Goal: Obtain resource: Obtain resource

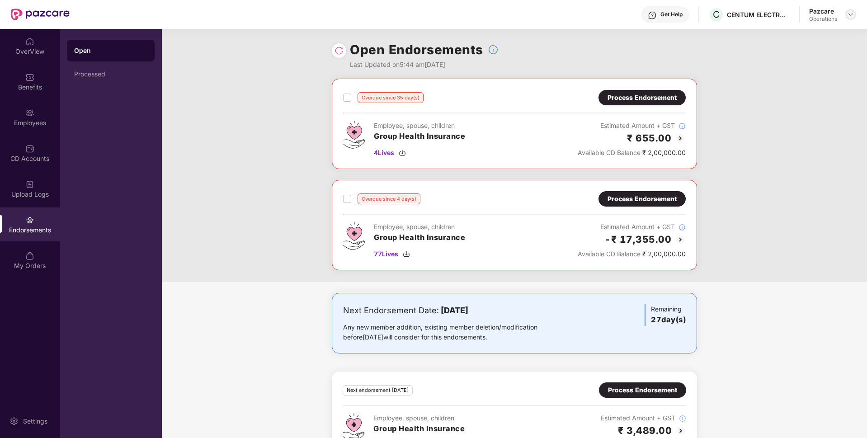
click at [855, 14] on div at bounding box center [850, 14] width 11 height 11
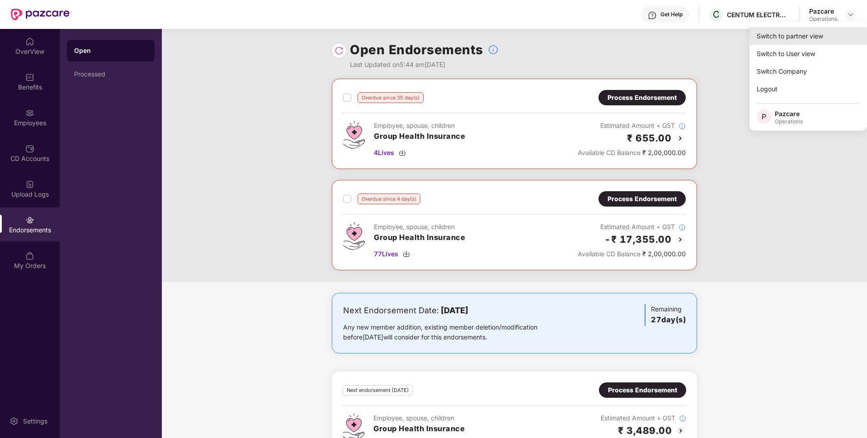
click at [805, 38] on div "Switch to partner view" at bounding box center [808, 36] width 118 height 18
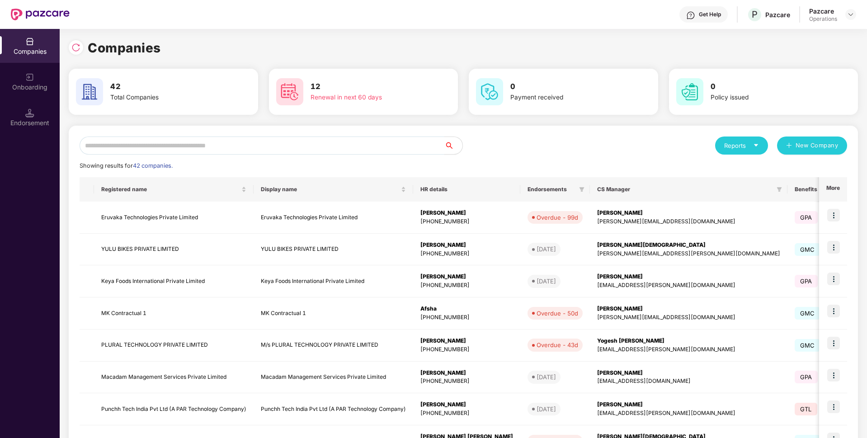
click at [344, 140] on input "text" at bounding box center [262, 145] width 365 height 18
paste input "**********"
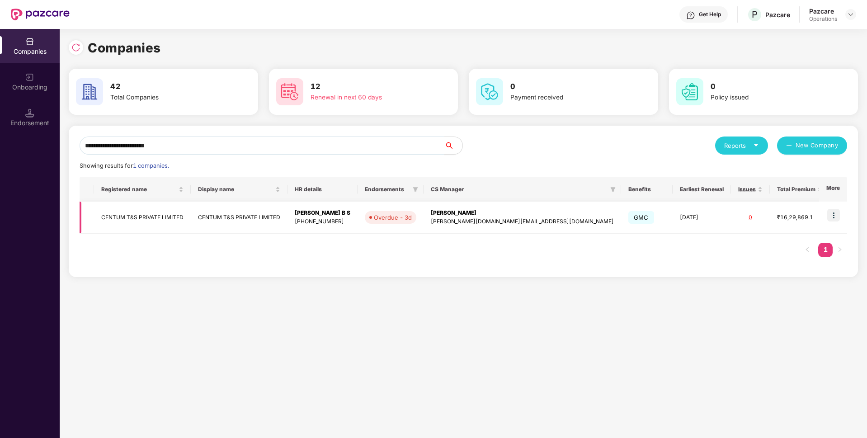
type input "**********"
click at [157, 220] on td "CENTUM T&S PRIVATE LIMITED" at bounding box center [142, 218] width 97 height 32
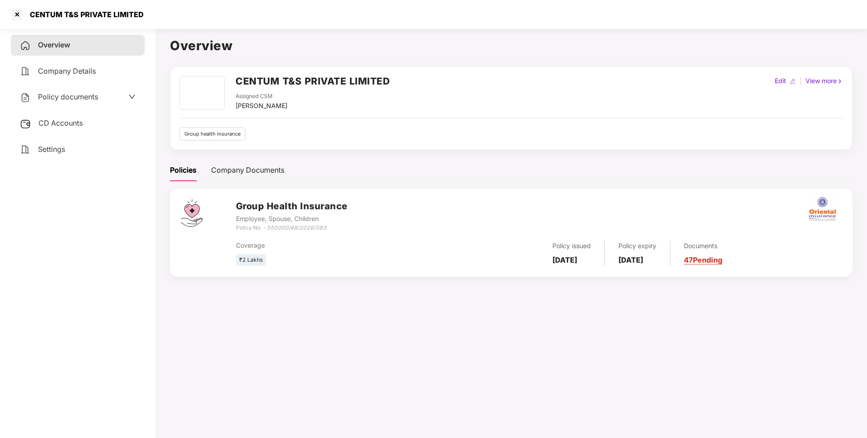
click at [103, 96] on div "Policy documents" at bounding box center [78, 97] width 116 height 12
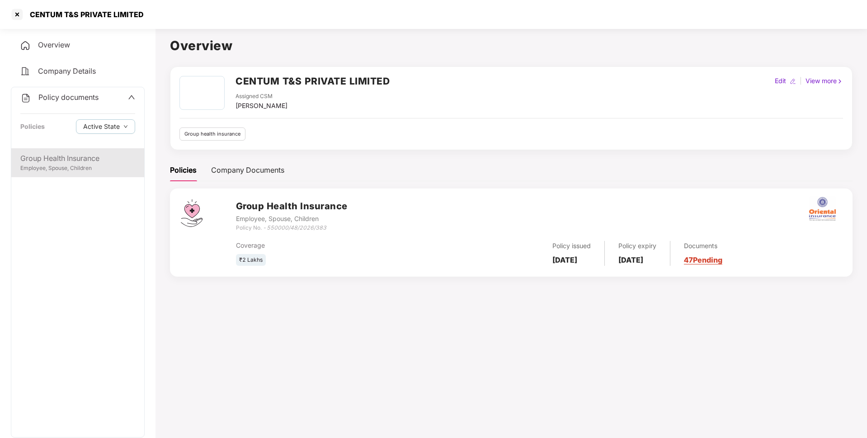
click at [77, 154] on div "Group Health Insurance" at bounding box center [77, 158] width 115 height 11
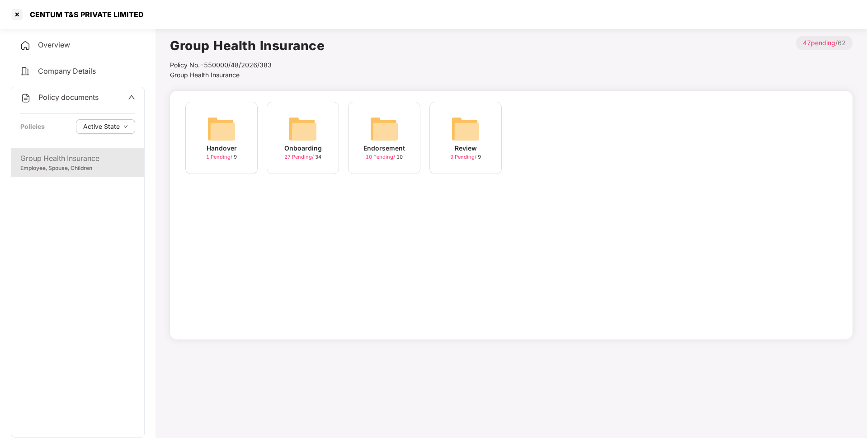
click at [294, 156] on span "27 Pending /" at bounding box center [299, 157] width 31 height 6
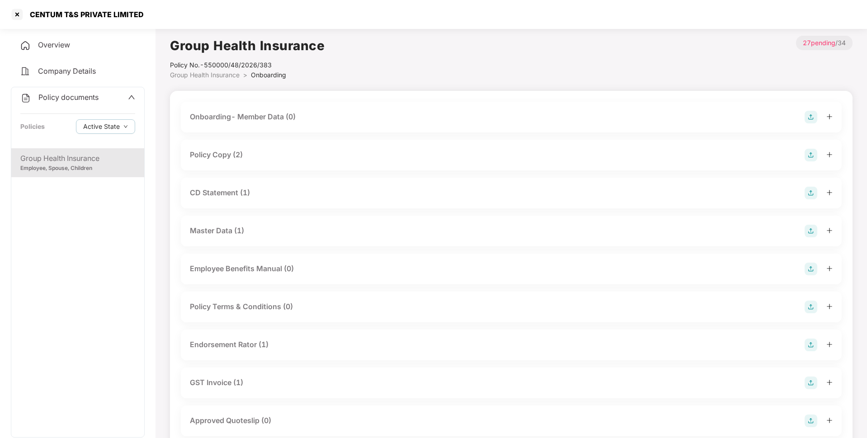
click at [274, 157] on div "Policy Copy (2)" at bounding box center [511, 155] width 643 height 13
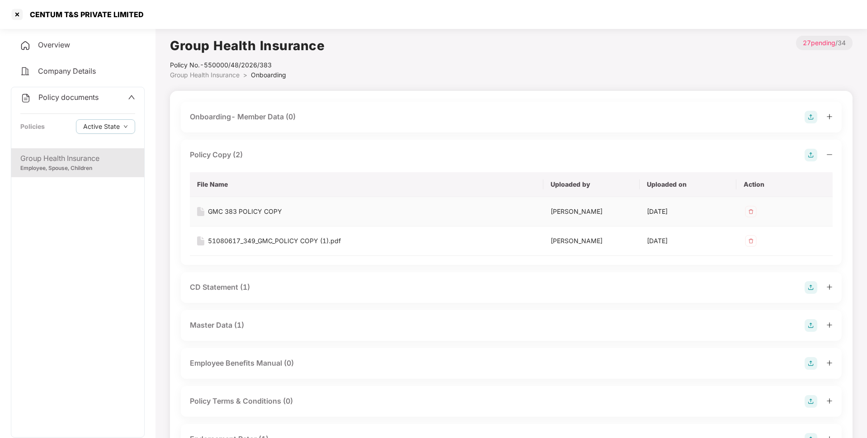
click at [238, 210] on div "GMC 383 POLICY COPY" at bounding box center [245, 212] width 74 height 10
click at [250, 281] on div "CD Statement (1)" at bounding box center [511, 287] width 661 height 31
click at [261, 293] on div "CD Statement (1)" at bounding box center [511, 287] width 643 height 13
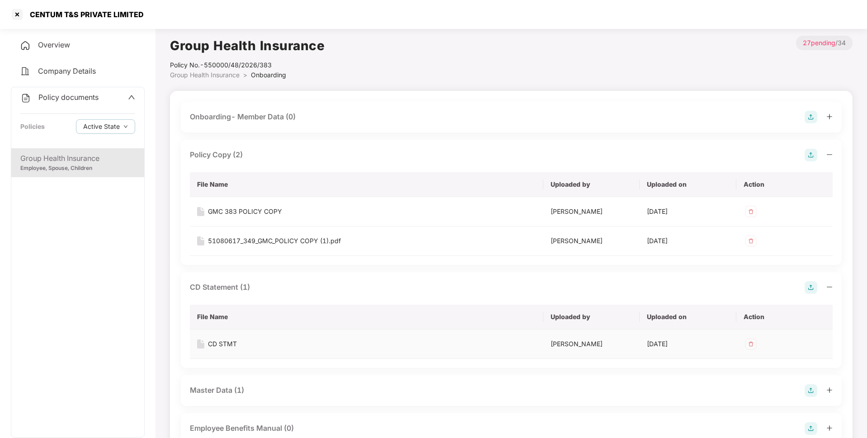
click at [224, 342] on div "CD STMT" at bounding box center [222, 344] width 29 height 10
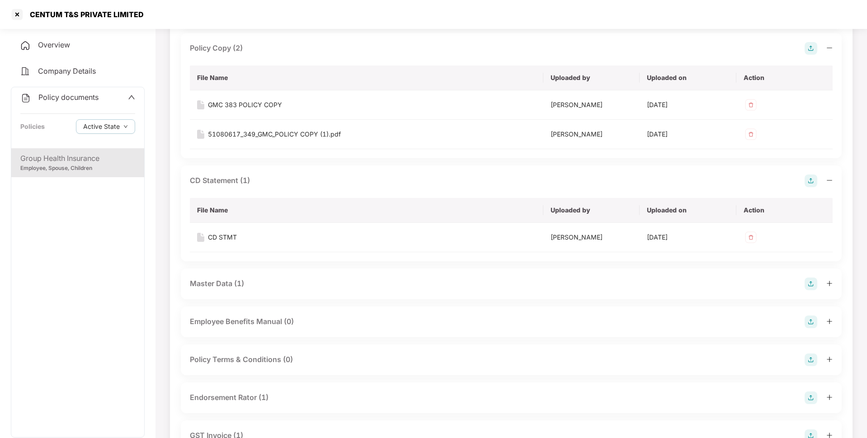
scroll to position [107, 0]
click at [319, 286] on div "Master Data (1)" at bounding box center [511, 283] width 643 height 13
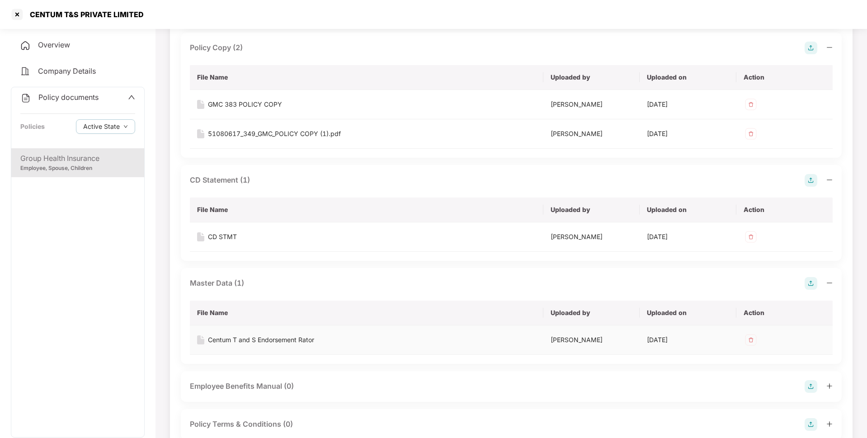
click at [243, 341] on div "Centum T and S Endorsement Rator" at bounding box center [261, 340] width 106 height 10
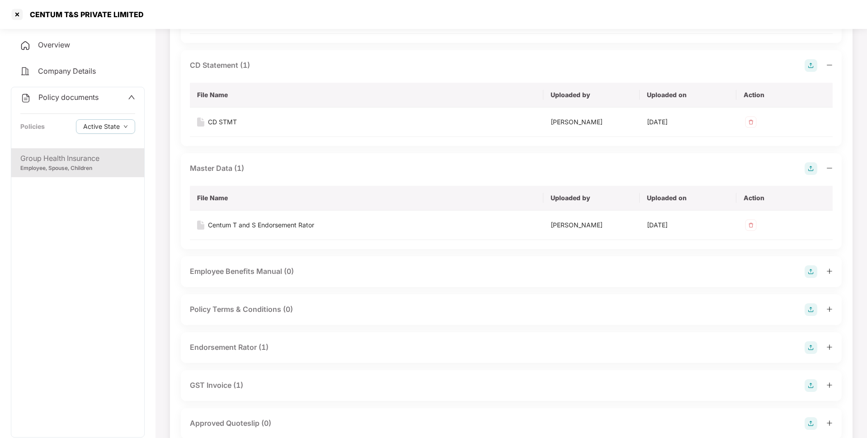
scroll to position [227, 0]
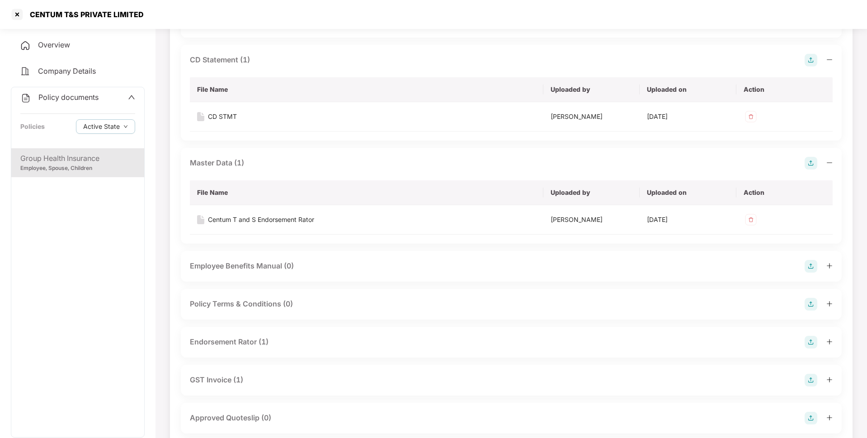
click at [275, 346] on div "Endorsement Rator (1)" at bounding box center [511, 342] width 643 height 13
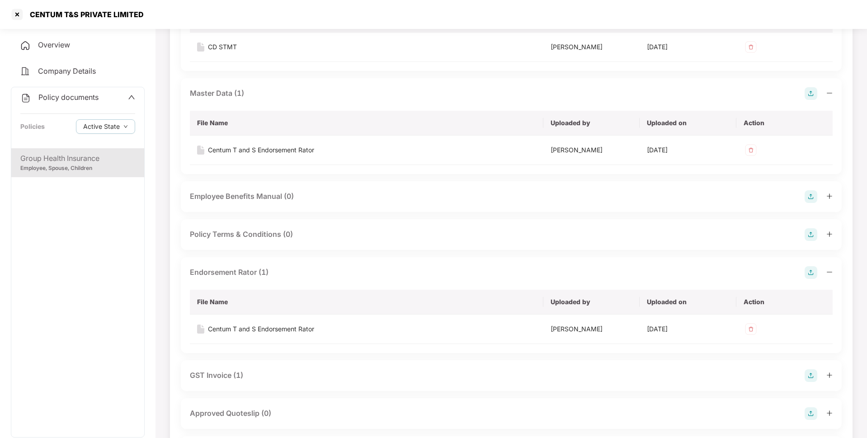
scroll to position [300, 0]
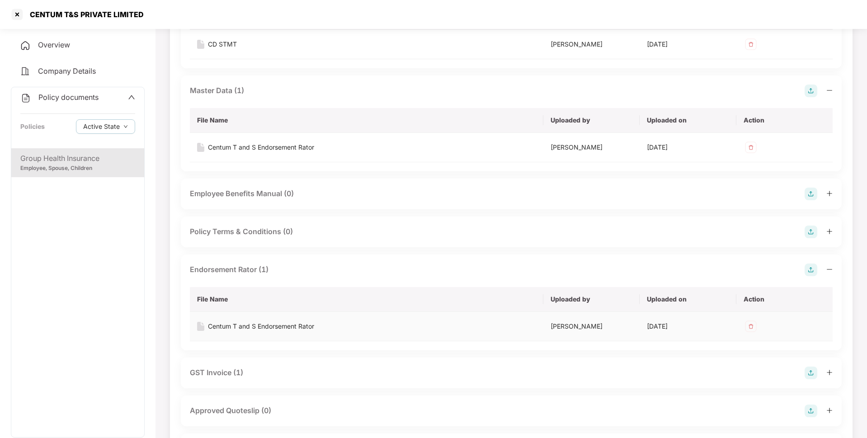
click at [268, 327] on div "Centum T and S Endorsement Rator" at bounding box center [261, 326] width 106 height 10
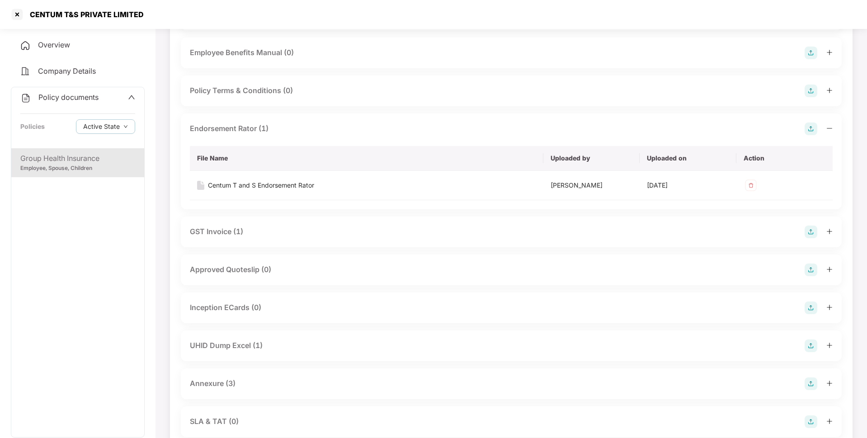
scroll to position [445, 0]
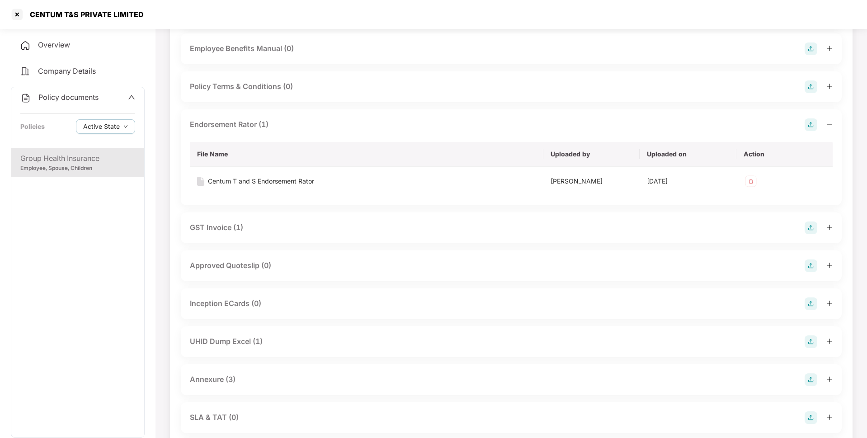
click at [285, 337] on div "UHID Dump Excel (1)" at bounding box center [511, 341] width 643 height 13
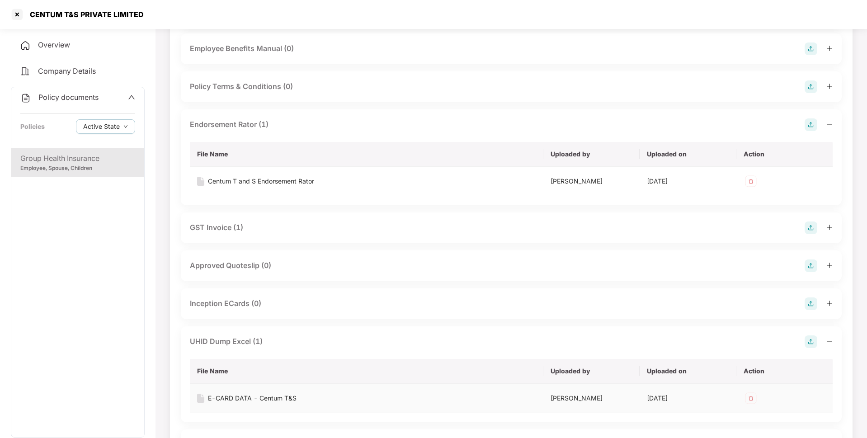
click at [237, 395] on div "E-CARD DATA - Centum T&S" at bounding box center [252, 398] width 89 height 10
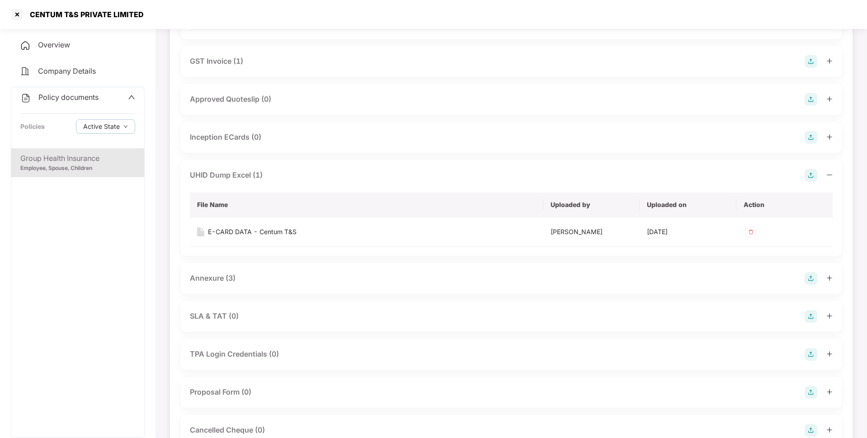
scroll to position [612, 0]
click at [264, 269] on div "Annexure (3)" at bounding box center [511, 277] width 661 height 31
click at [271, 274] on div "Annexure (3)" at bounding box center [511, 277] width 643 height 13
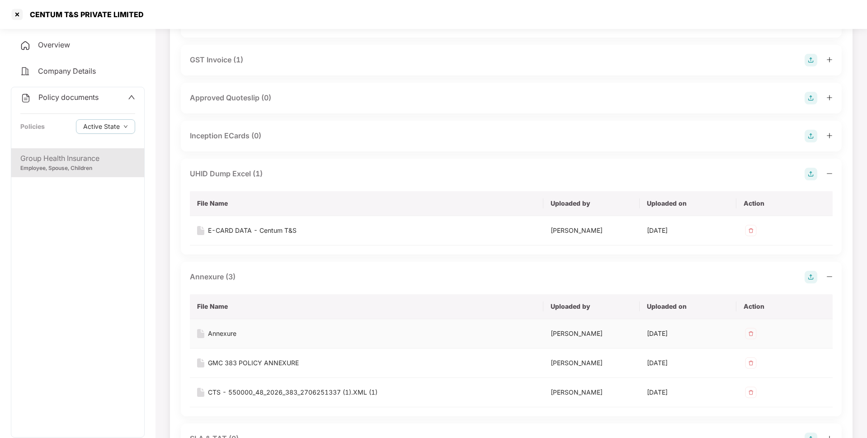
click at [223, 333] on div "Annexure" at bounding box center [222, 334] width 28 height 10
click at [225, 360] on div "GMC 383 POLICY ANNEXURE" at bounding box center [253, 363] width 91 height 10
click at [237, 387] on td "CTS - 550000_48_2026_383_2706251337 (1).XML (1)" at bounding box center [366, 392] width 353 height 29
click at [245, 387] on div "CTS - 550000_48_2026_383_2706251337 (1).XML (1)" at bounding box center [292, 392] width 169 height 10
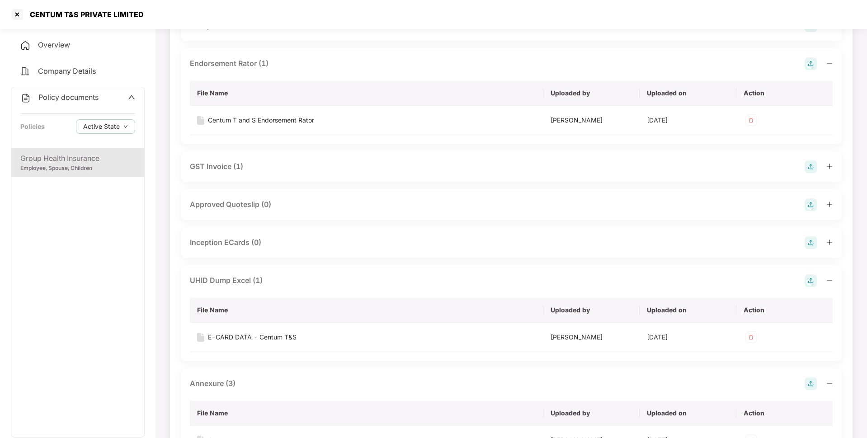
scroll to position [501, 0]
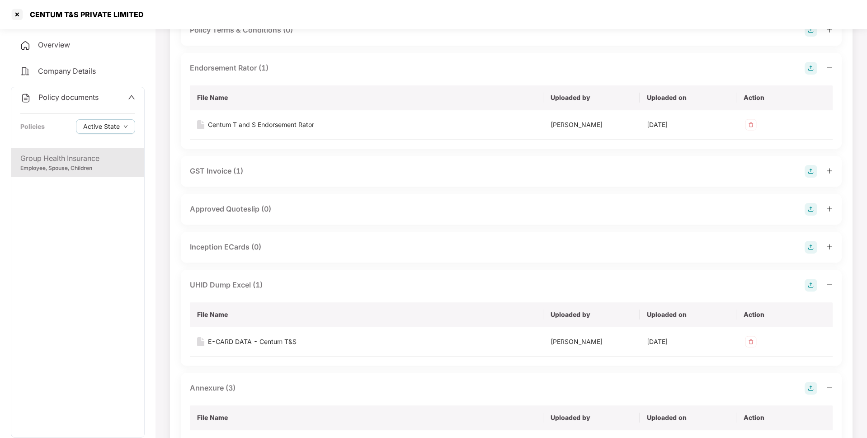
click at [87, 95] on span "Policy documents" at bounding box center [68, 97] width 60 height 9
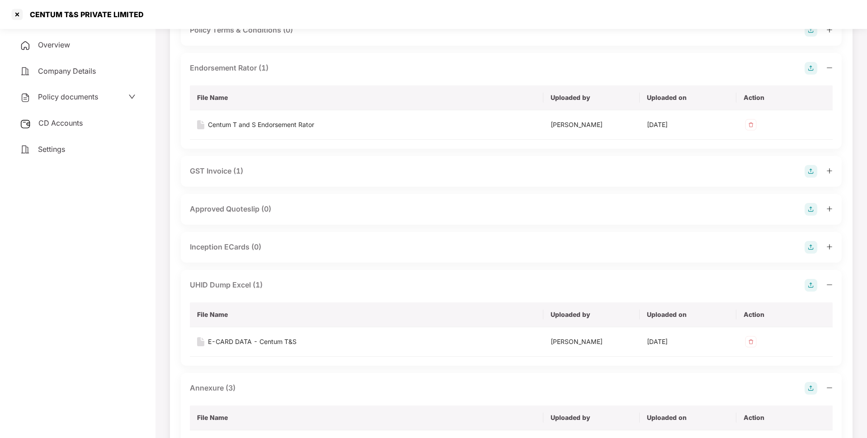
click at [69, 118] on span "CD Accounts" at bounding box center [60, 122] width 44 height 9
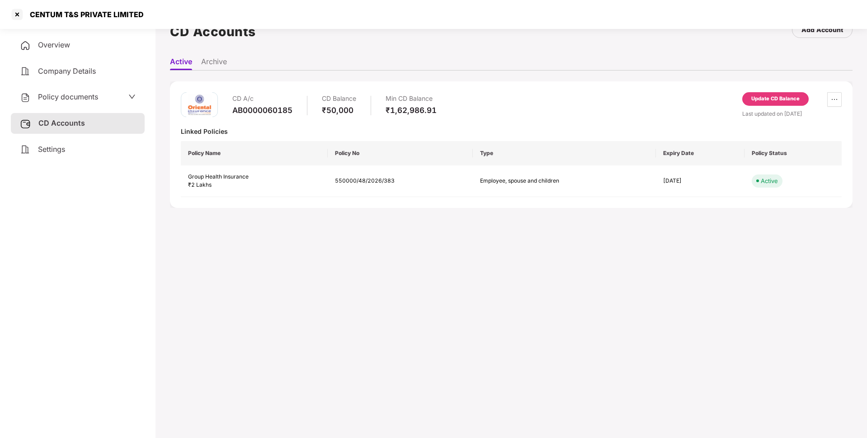
scroll to position [0, 0]
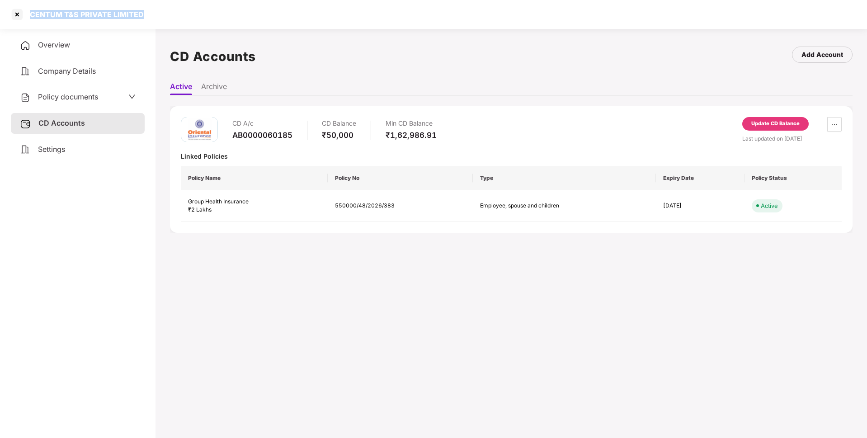
drag, startPoint x: 144, startPoint y: 13, endPoint x: 30, endPoint y: 14, distance: 114.3
click at [30, 14] on div "CENTUM T&S PRIVATE LIMITED" at bounding box center [433, 14] width 867 height 29
copy div "CENTUM T&S PRIVATE LIMITED"
